Goal: Transaction & Acquisition: Purchase product/service

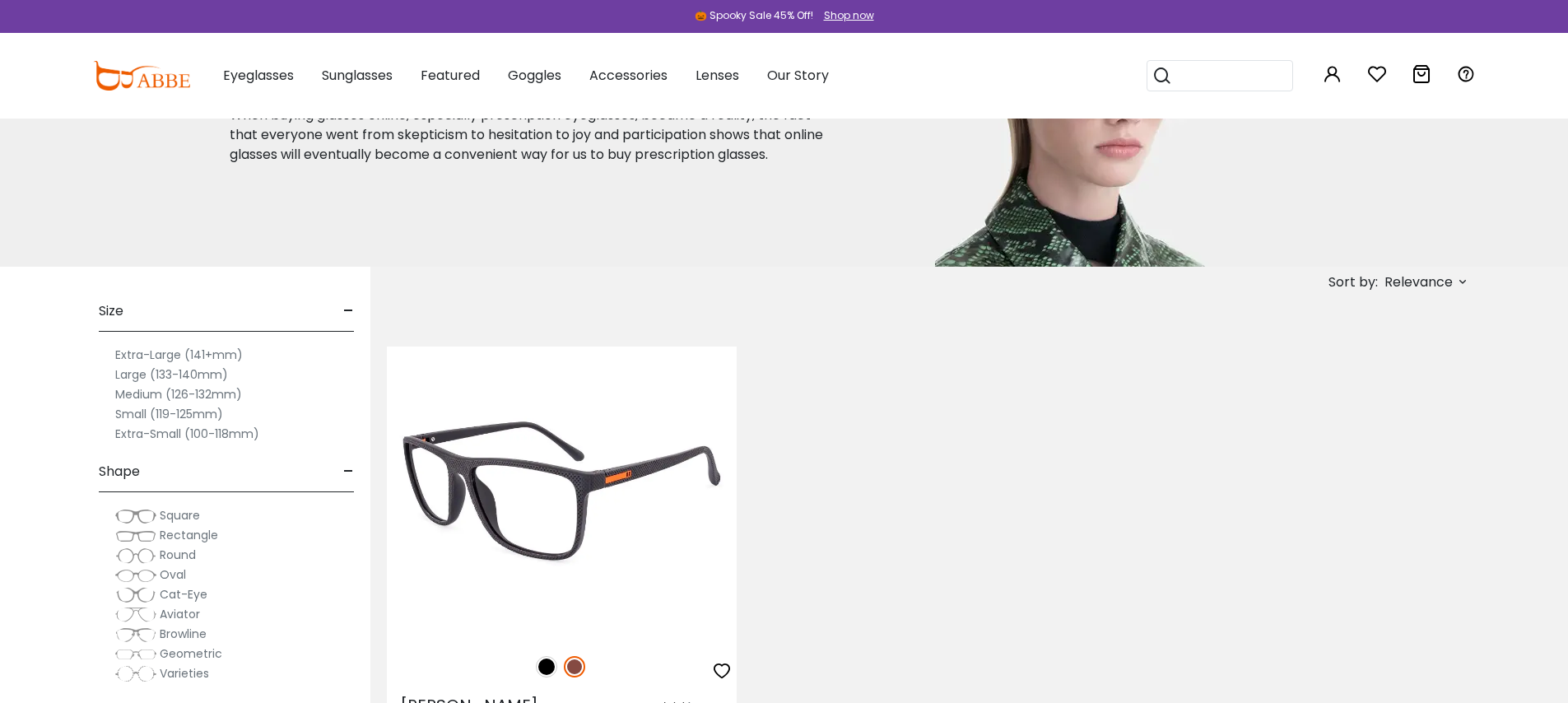
click at [547, 666] on img at bounding box center [547, 667] width 22 height 22
click at [593, 483] on img at bounding box center [561, 492] width 350 height 291
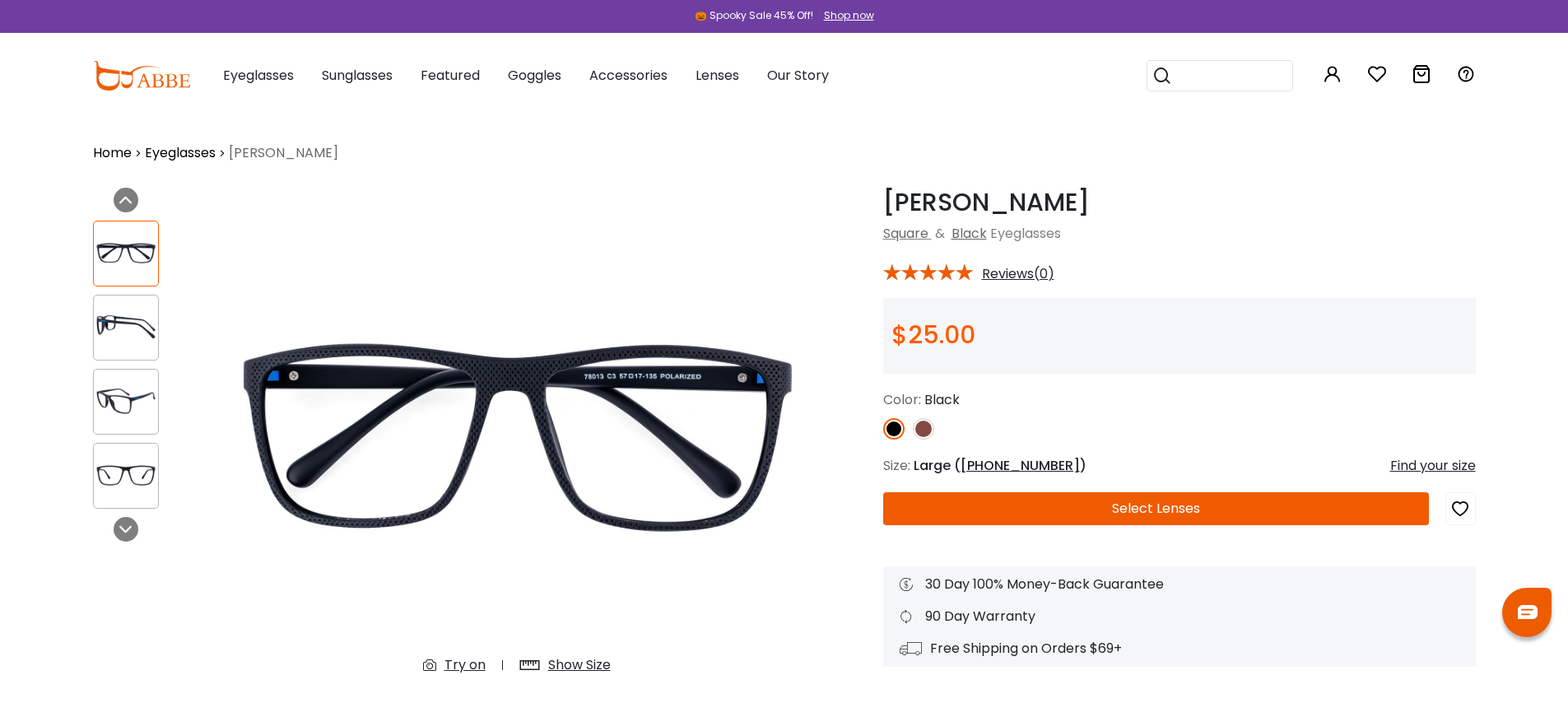
click at [1289, 246] on div "Fearen Black Square & Black Eyeglasses * Reviews(0) Black" at bounding box center [1179, 427] width 592 height 479
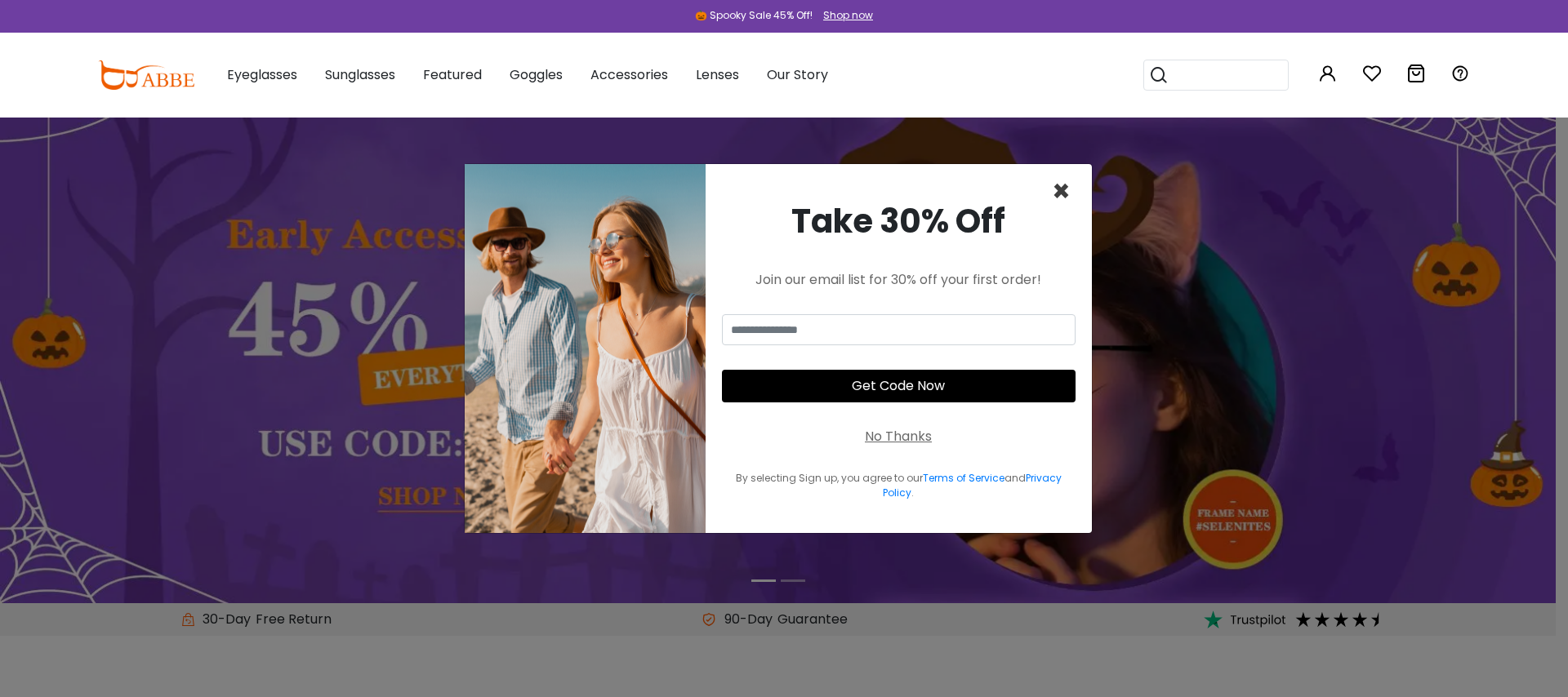
click at [1064, 188] on span "×" at bounding box center [1061, 191] width 19 height 41
